Goal: Task Accomplishment & Management: Manage account settings

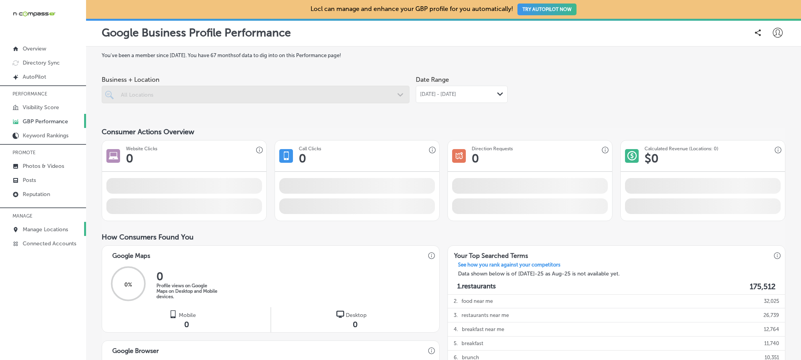
click at [52, 226] on p "Manage Locations" at bounding box center [45, 229] width 45 height 7
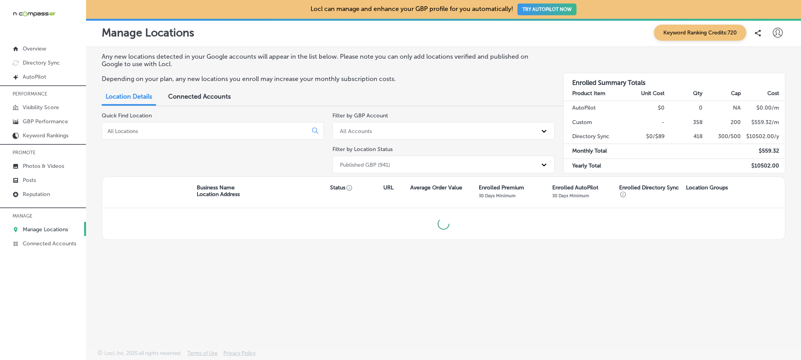
click at [224, 136] on div at bounding box center [213, 131] width 222 height 18
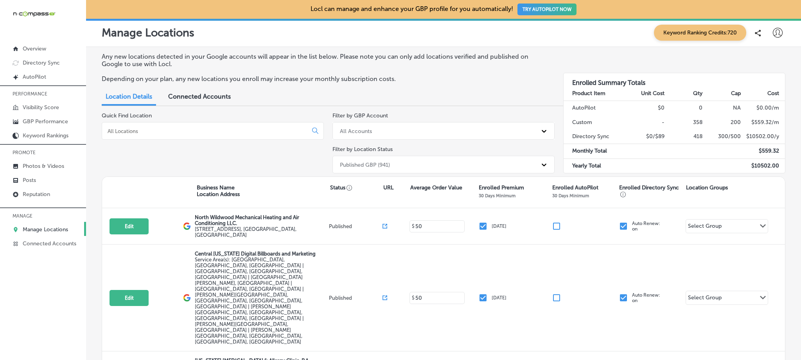
click at [223, 130] on input at bounding box center [206, 131] width 199 height 7
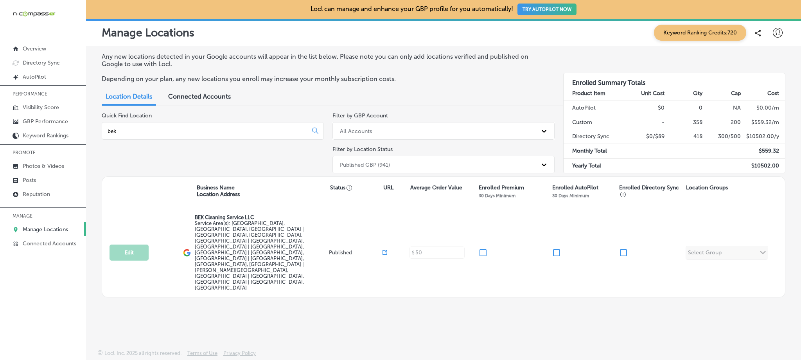
type input "bek"
click at [44, 48] on p "Overview" at bounding box center [34, 48] width 23 height 7
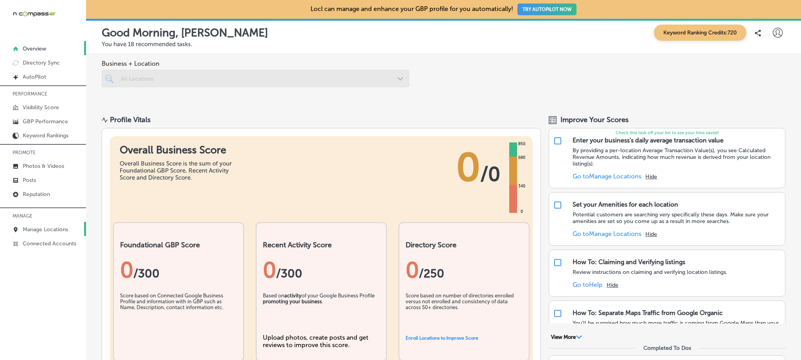
click at [43, 225] on link "Manage Locations" at bounding box center [43, 229] width 86 height 14
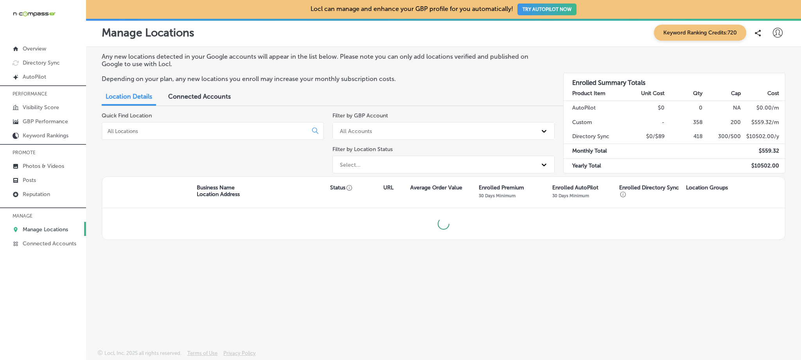
drag, startPoint x: 184, startPoint y: 120, endPoint x: 184, endPoint y: 125, distance: 5.5
click at [184, 120] on div "Quick Find Location" at bounding box center [213, 144] width 222 height 64
click at [184, 133] on input at bounding box center [206, 131] width 199 height 7
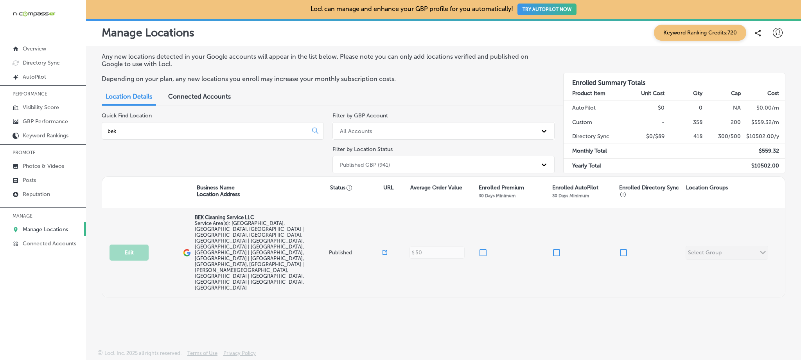
type input "bek"
click at [483, 248] on input "checkbox" at bounding box center [483, 252] width 9 height 9
checkbox input "true"
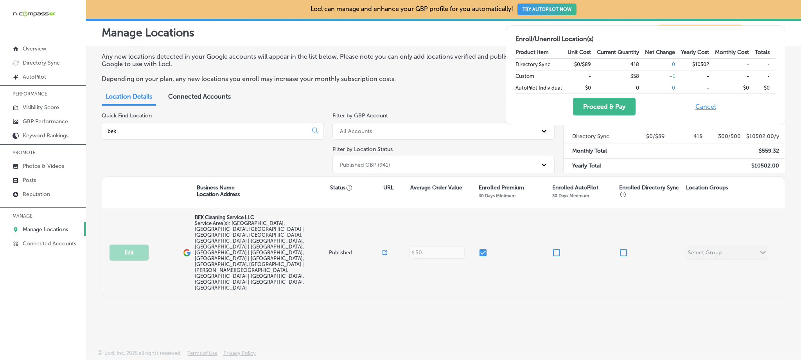
click at [623, 248] on input "checkbox" at bounding box center [623, 252] width 9 height 9
checkbox input "true"
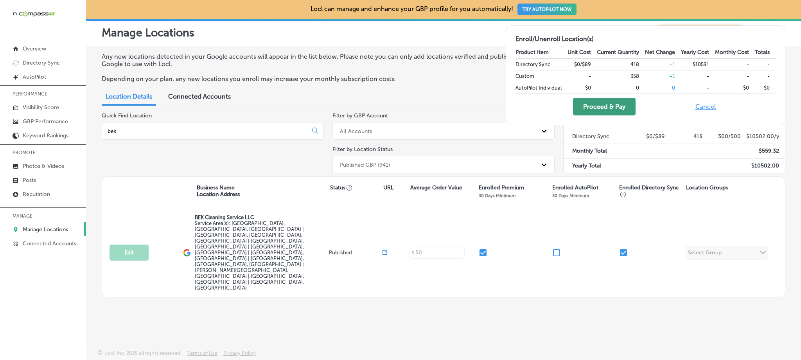
click at [620, 106] on button "Proceed & Pay" at bounding box center [604, 107] width 63 height 18
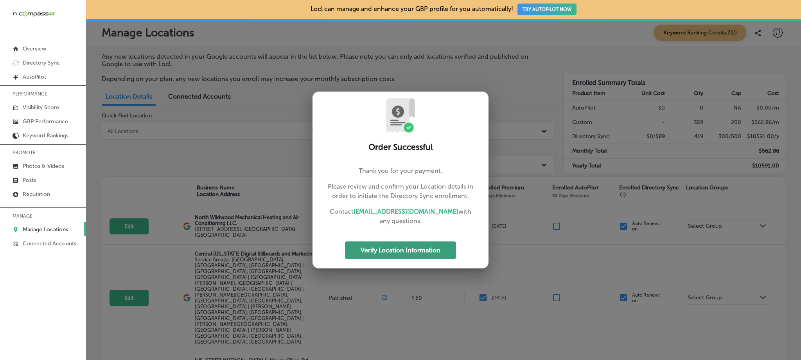
click at [383, 244] on button "Verify Location Information" at bounding box center [400, 250] width 111 height 18
select select "US"
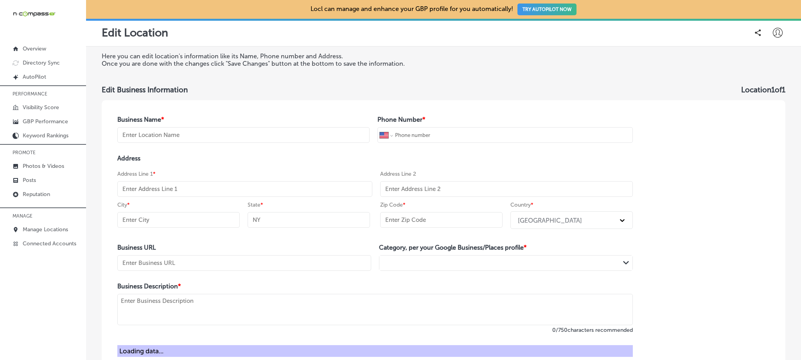
type input "BEK Cleaning Service LLC"
type input "+1 904 597 4801"
type input "https://www.bekcleaningservice.com/"
type textarea "BEK Cleaning Service LLC provides top-quality residential, commercial, and pres…"
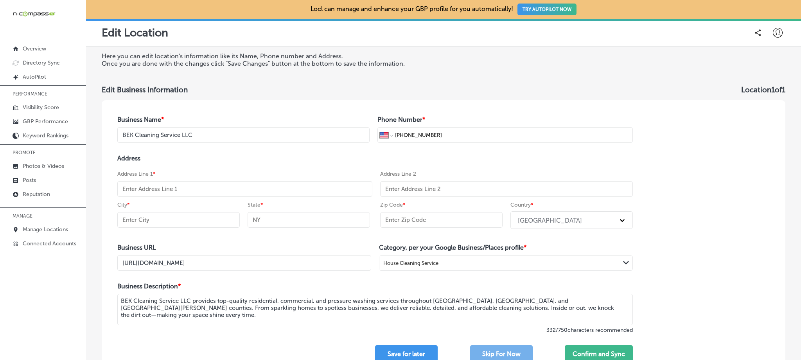
click at [231, 192] on input "text" at bounding box center [244, 189] width 255 height 16
paste input "2990 Quapaw Trail"
type input "2990 Quapaw Trail"
click at [426, 220] on input "text" at bounding box center [441, 220] width 122 height 16
paste input "32068"
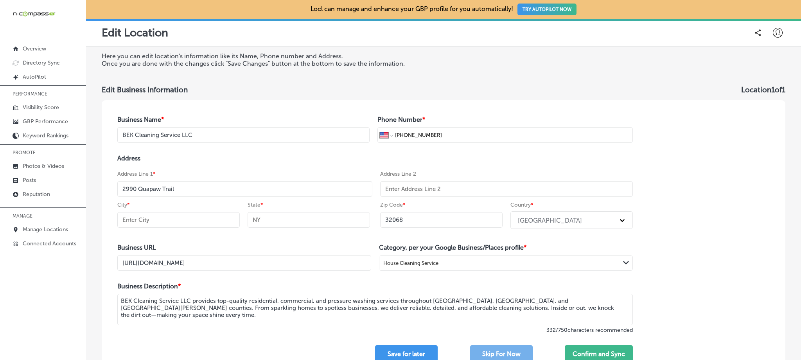
type input "32068"
click at [203, 221] on input "text" at bounding box center [178, 220] width 122 height 16
drag, startPoint x: 144, startPoint y: 218, endPoint x: 144, endPoint y: 239, distance: 20.8
click at [144, 218] on input "Middlesburg" at bounding box center [178, 220] width 122 height 16
type input "Middleburg"
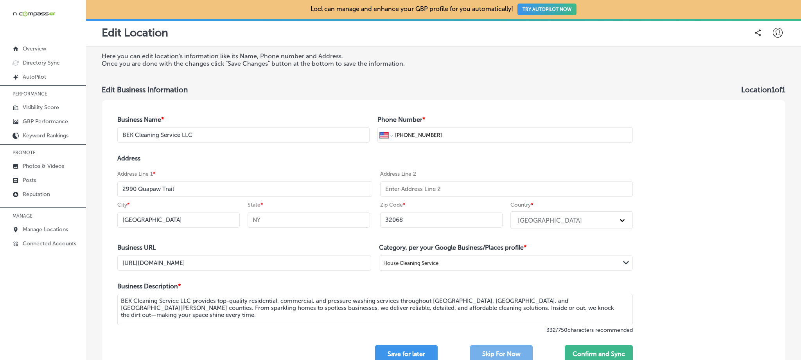
click at [293, 216] on input "text" at bounding box center [309, 220] width 122 height 16
type input "FL"
click at [325, 165] on div "Address Address Line 1 * 2990 Quapaw Trail Address Line 2 City * Middleburg Sta…" at bounding box center [375, 193] width 516 height 77
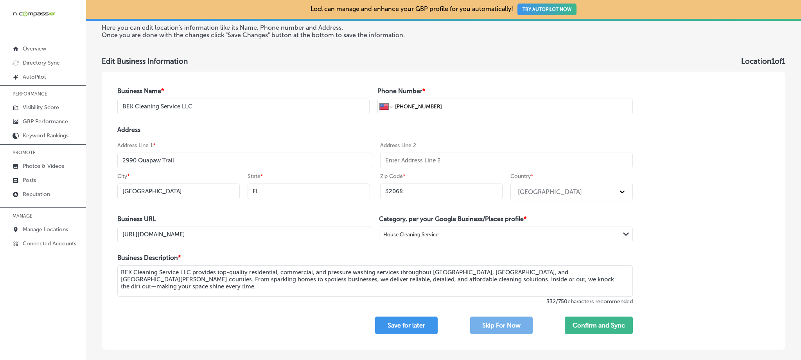
scroll to position [43, 0]
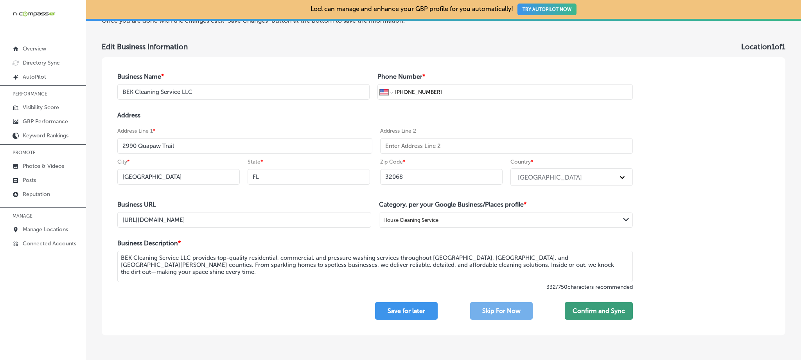
click at [616, 318] on button "Confirm and Sync" at bounding box center [599, 311] width 68 height 18
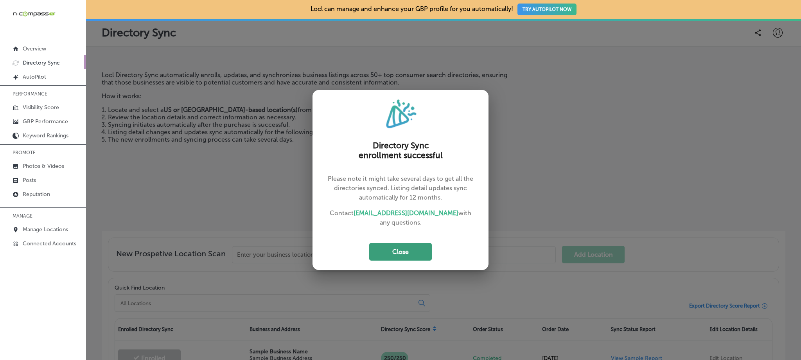
click at [399, 249] on button "Close" at bounding box center [400, 252] width 63 height 18
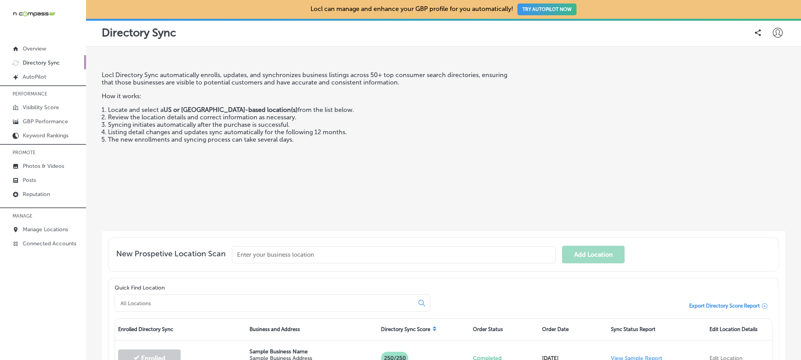
click at [774, 35] on icon at bounding box center [778, 33] width 10 height 10
click at [757, 83] on p "My Teams" at bounding box center [763, 80] width 29 height 9
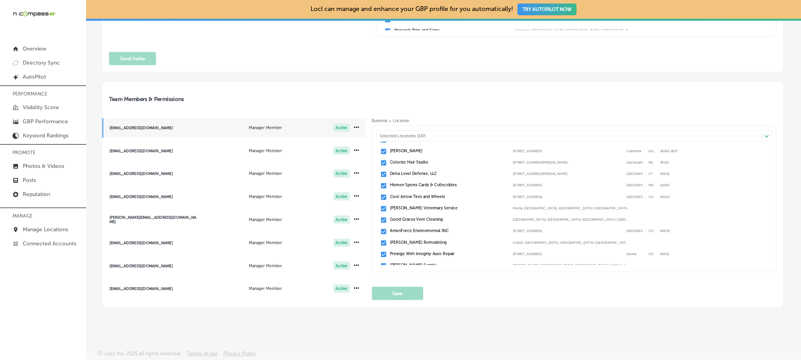
scroll to position [3, 0]
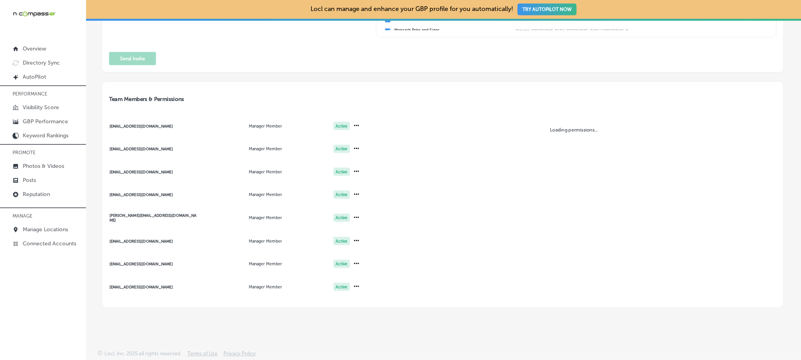
scroll to position [310, 0]
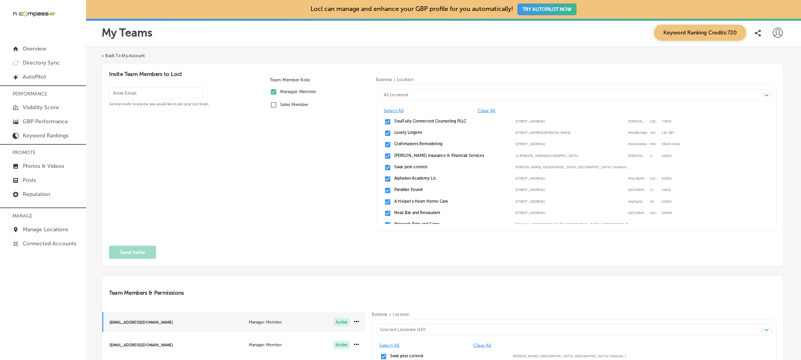
scroll to position [194, 0]
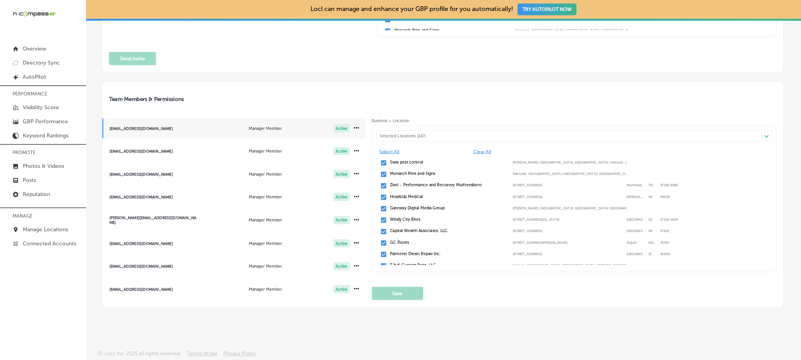
click at [139, 195] on div "[EMAIL_ADDRESS][DOMAIN_NAME]" at bounding box center [154, 197] width 88 height 4
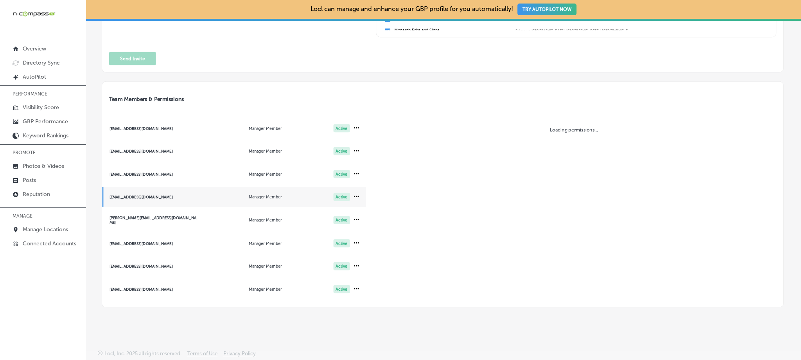
scroll to position [3, 0]
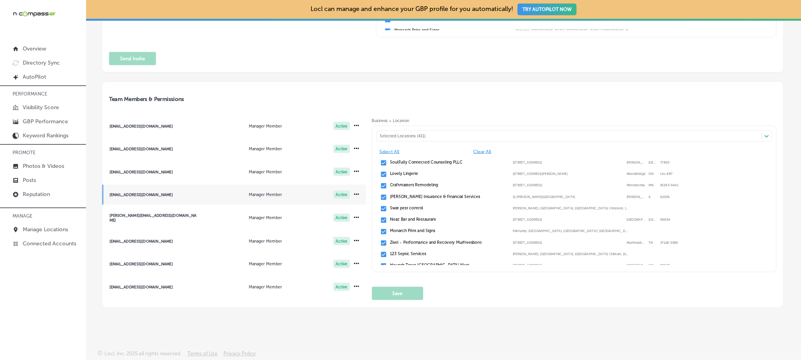
click at [391, 135] on div "Selected Locations (411)" at bounding box center [572, 135] width 385 height 5
click at [391, 134] on div "Selected Locations (411)" at bounding box center [572, 135] width 385 height 5
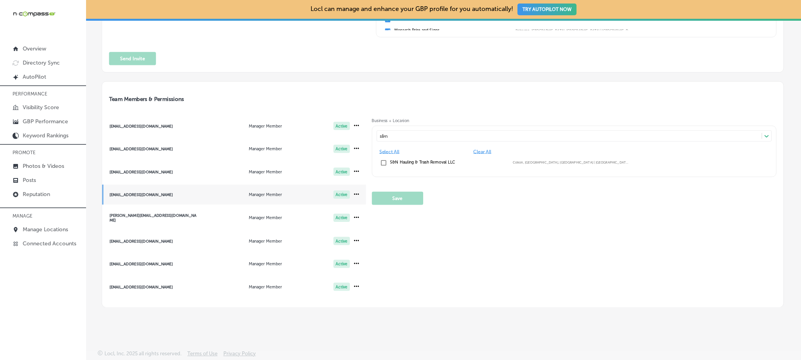
click at [380, 163] on input "checkbox" at bounding box center [383, 162] width 7 height 7
click at [381, 161] on input "checkbox" at bounding box center [383, 162] width 7 height 7
click at [380, 162] on input "checkbox" at bounding box center [383, 162] width 7 height 7
type input "s&n"
click at [396, 200] on button "Save" at bounding box center [397, 198] width 51 height 13
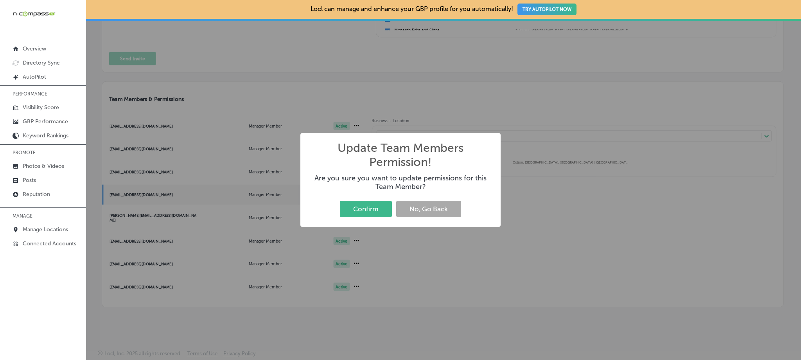
click at [377, 211] on button "Confirm" at bounding box center [366, 209] width 52 height 16
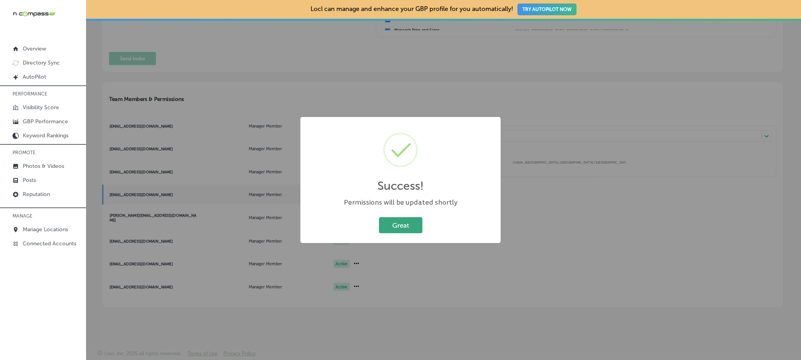
click at [414, 226] on button "Great" at bounding box center [400, 225] width 43 height 16
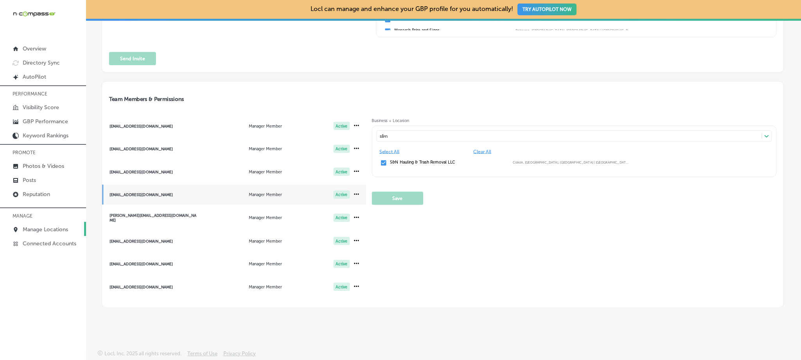
click at [48, 228] on p "Manage Locations" at bounding box center [45, 229] width 45 height 7
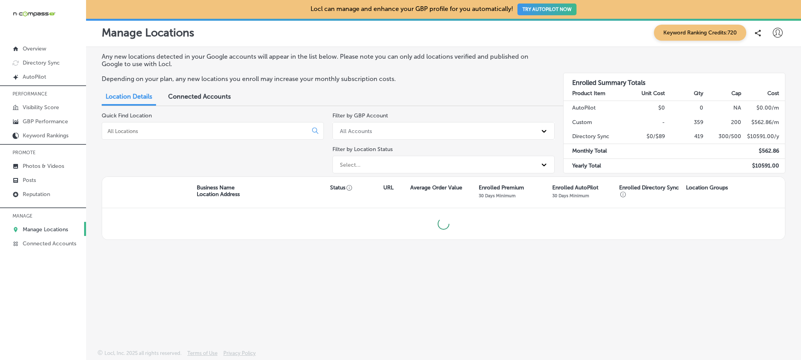
click at [178, 133] on input at bounding box center [206, 131] width 199 height 7
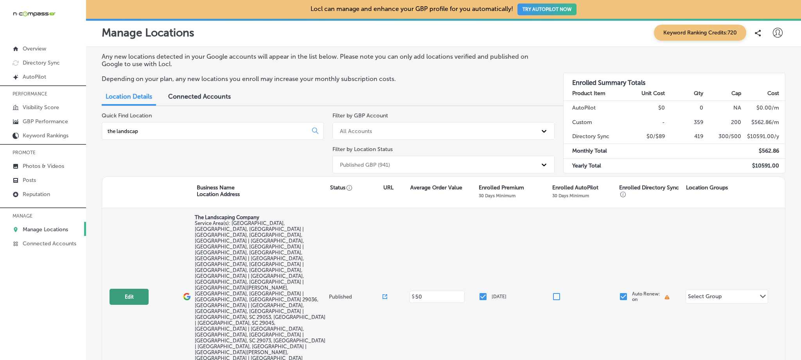
type input "the landscap"
click at [133, 289] on button "Edit" at bounding box center [129, 297] width 39 height 16
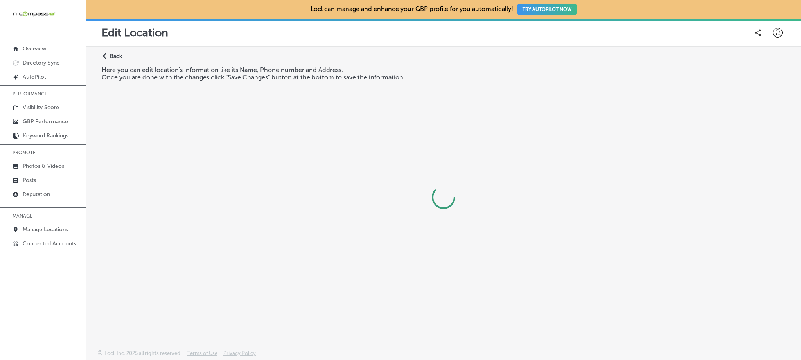
select select "US"
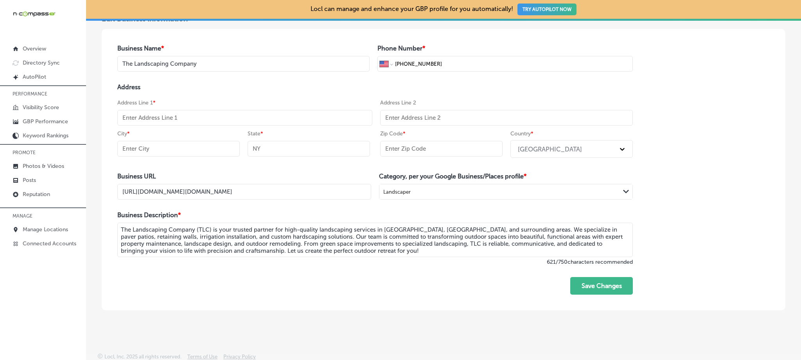
scroll to position [88, 0]
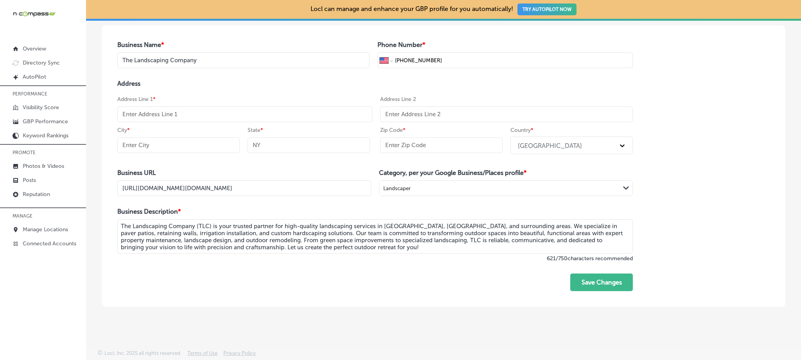
click at [225, 115] on input "text" at bounding box center [244, 114] width 255 height 16
click at [277, 86] on h4 "Address" at bounding box center [375, 83] width 516 height 7
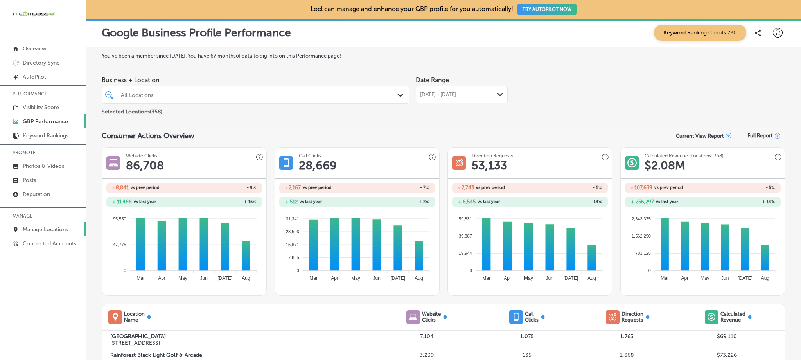
click at [45, 227] on p "Manage Locations" at bounding box center [45, 229] width 45 height 7
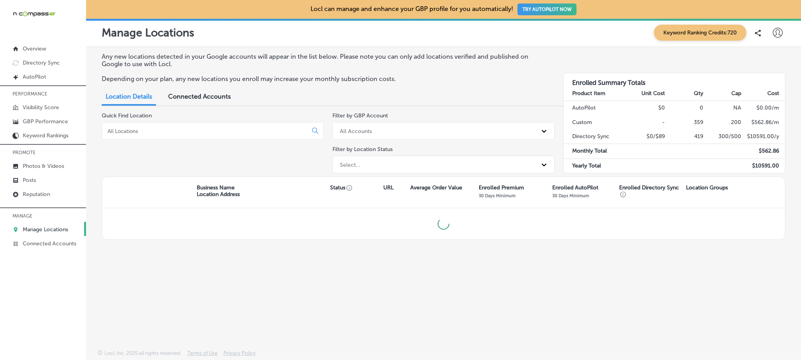
click at [200, 130] on input at bounding box center [206, 131] width 199 height 7
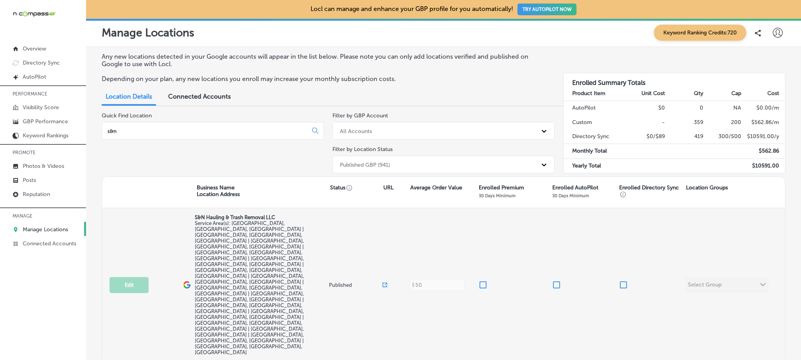
type input "s&n"
click at [483, 280] on input "checkbox" at bounding box center [483, 284] width 9 height 9
checkbox input "true"
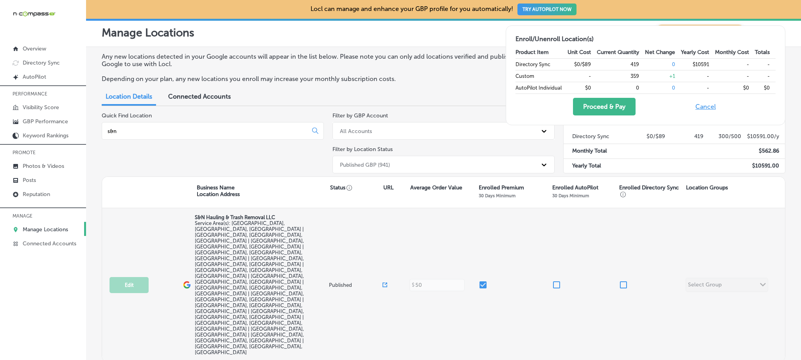
click at [624, 280] on input "checkbox" at bounding box center [623, 284] width 9 height 9
checkbox input "true"
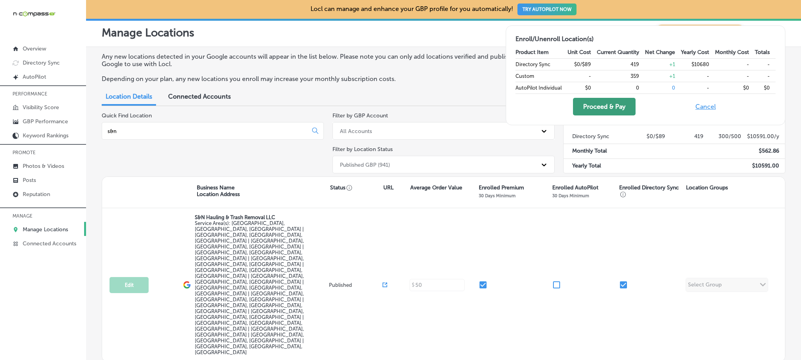
click at [618, 102] on button "Proceed & Pay" at bounding box center [604, 107] width 63 height 18
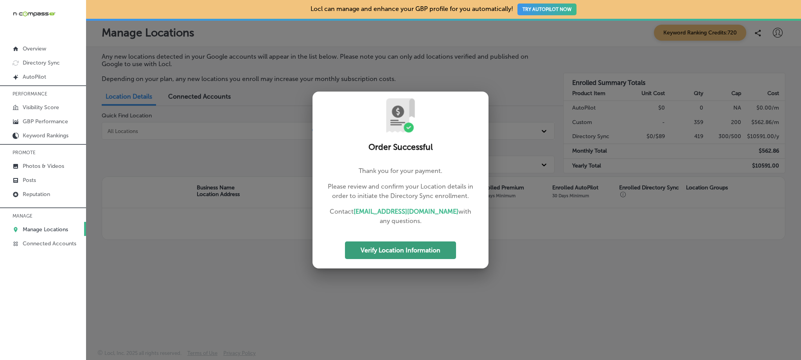
click at [383, 253] on button "Verify Location Information" at bounding box center [400, 250] width 111 height 18
select select "US"
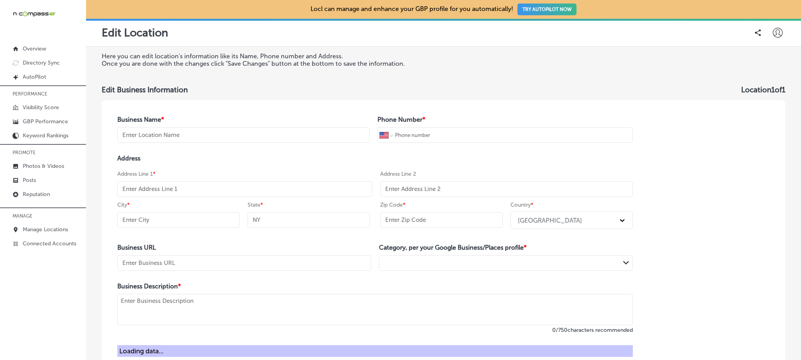
type input "S&N Hauling & Trash Removal LLC"
type input "+1 909 258 9604"
type input "https://www.snhaulingtrashremoval.com/"
type textarea "Family and minority-owned business based in the Inland Empire region of Souther…"
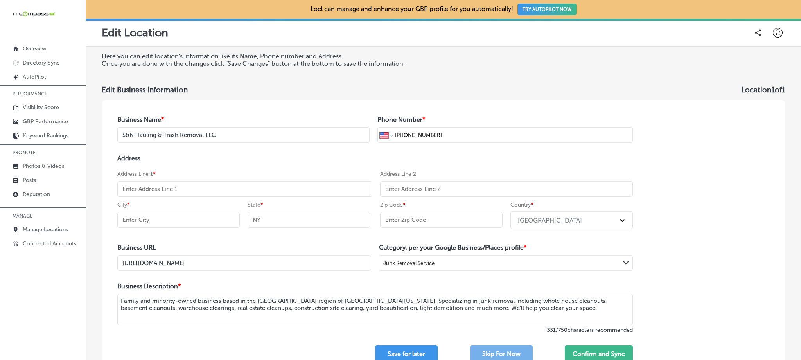
click at [200, 191] on input "text" at bounding box center [244, 189] width 255 height 16
paste input "7809 Bobcat Ln"
type input "7809 Bobcat Ln"
click at [193, 227] on div "City *" at bounding box center [178, 216] width 122 height 31
click at [193, 223] on input "text" at bounding box center [178, 220] width 122 height 16
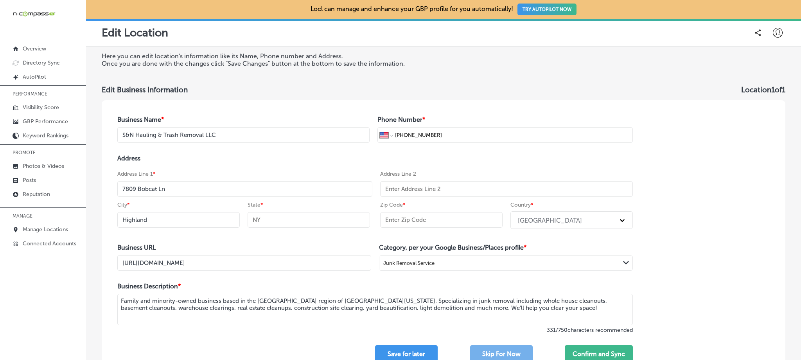
type input "Highland"
click at [284, 214] on input "text" at bounding box center [309, 220] width 122 height 16
type input "CA"
click at [410, 220] on input "text" at bounding box center [441, 220] width 122 height 16
paste input "92346"
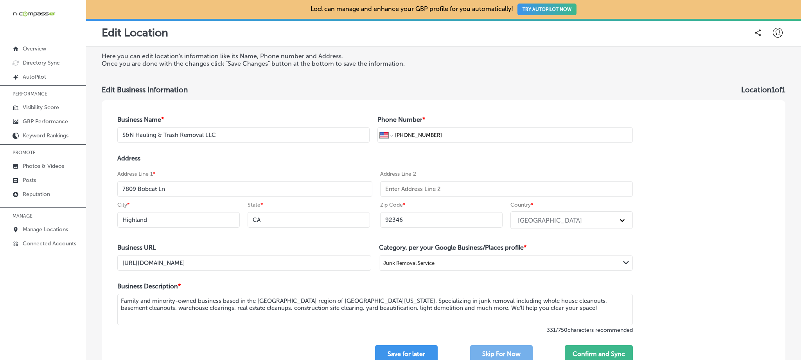
type input "92346"
click at [673, 188] on div "Business Name * S&N Hauling & Trash Removal LLC Phone Number * International Af…" at bounding box center [444, 239] width 684 height 278
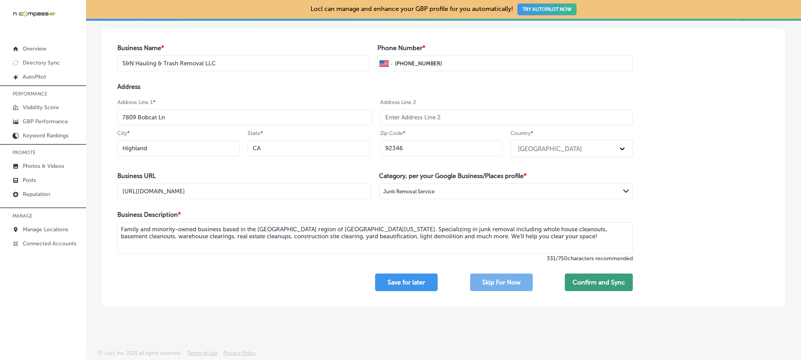
click at [610, 278] on button "Confirm and Sync" at bounding box center [599, 283] width 68 height 18
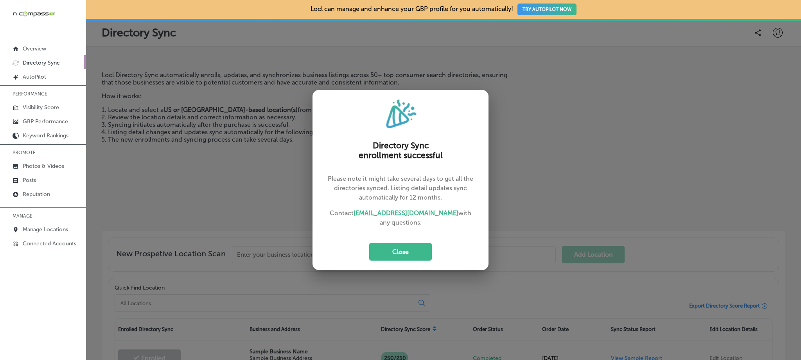
click at [408, 245] on button "Close" at bounding box center [400, 252] width 63 height 18
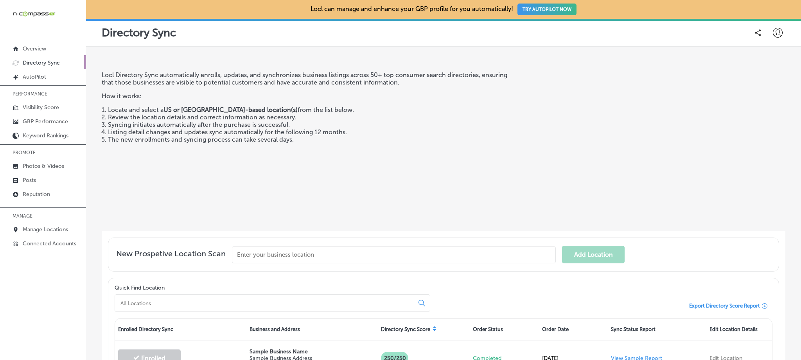
click at [773, 31] on icon at bounding box center [778, 33] width 10 height 10
click at [757, 83] on p "My Teams" at bounding box center [763, 80] width 29 height 9
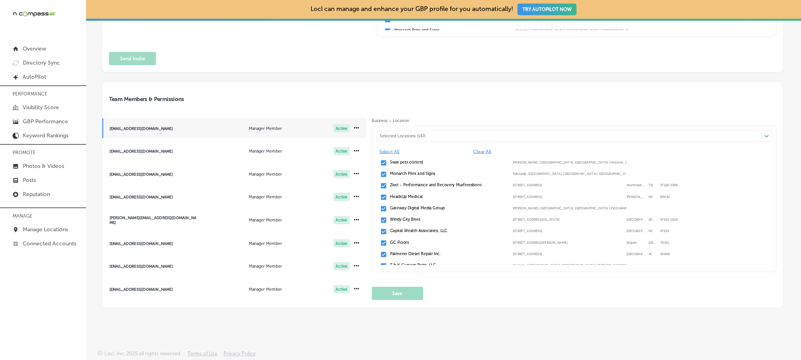
scroll to position [3, 0]
click at [343, 77] on div "Team Members & Permissions cindyd@n-compass.biz Manager Member Active markc@n-c…" at bounding box center [443, 189] width 682 height 235
